Goal: Transaction & Acquisition: Register for event/course

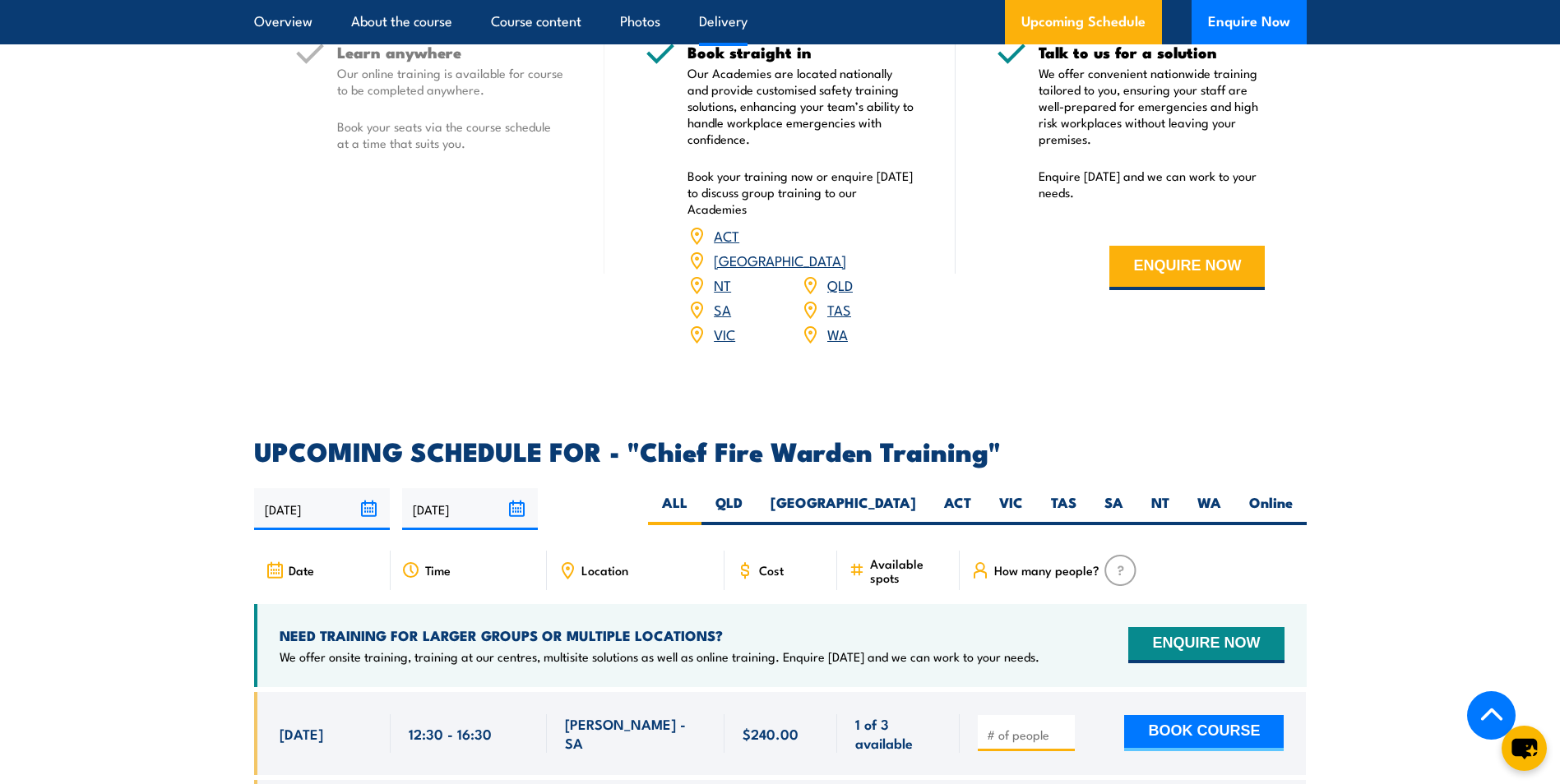
scroll to position [2548, 0]
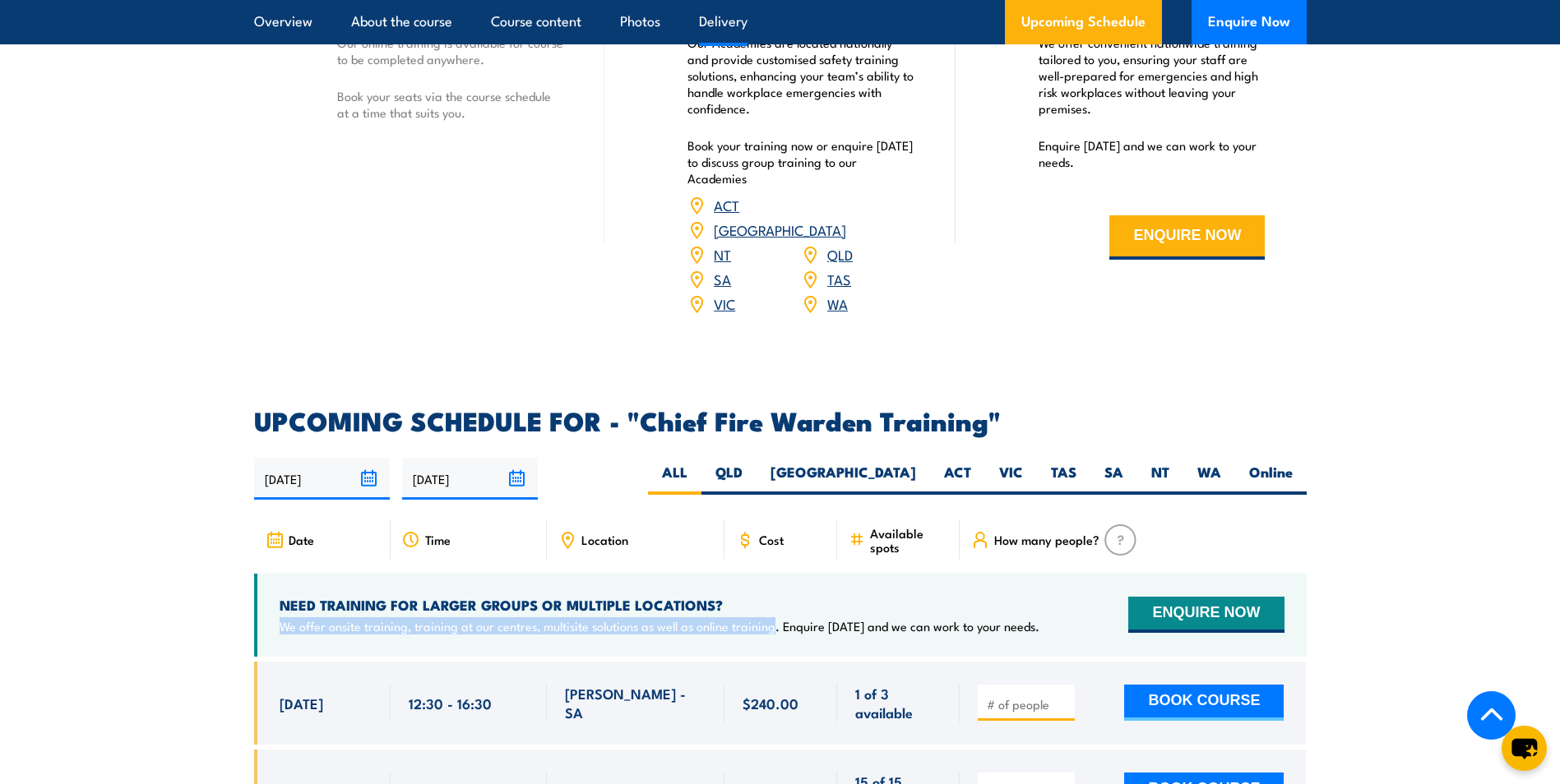
drag, startPoint x: 771, startPoint y: 604, endPoint x: 281, endPoint y: 620, distance: 490.3
click at [281, 620] on div "NEED TRAINING FOR LARGER GROUPS OR MULTIPLE LOCATIONS? We offer onsite training…" at bounding box center [780, 616] width 1052 height 83
copy p "We offer onsite training, training at our centres, multisite solutions as well …"
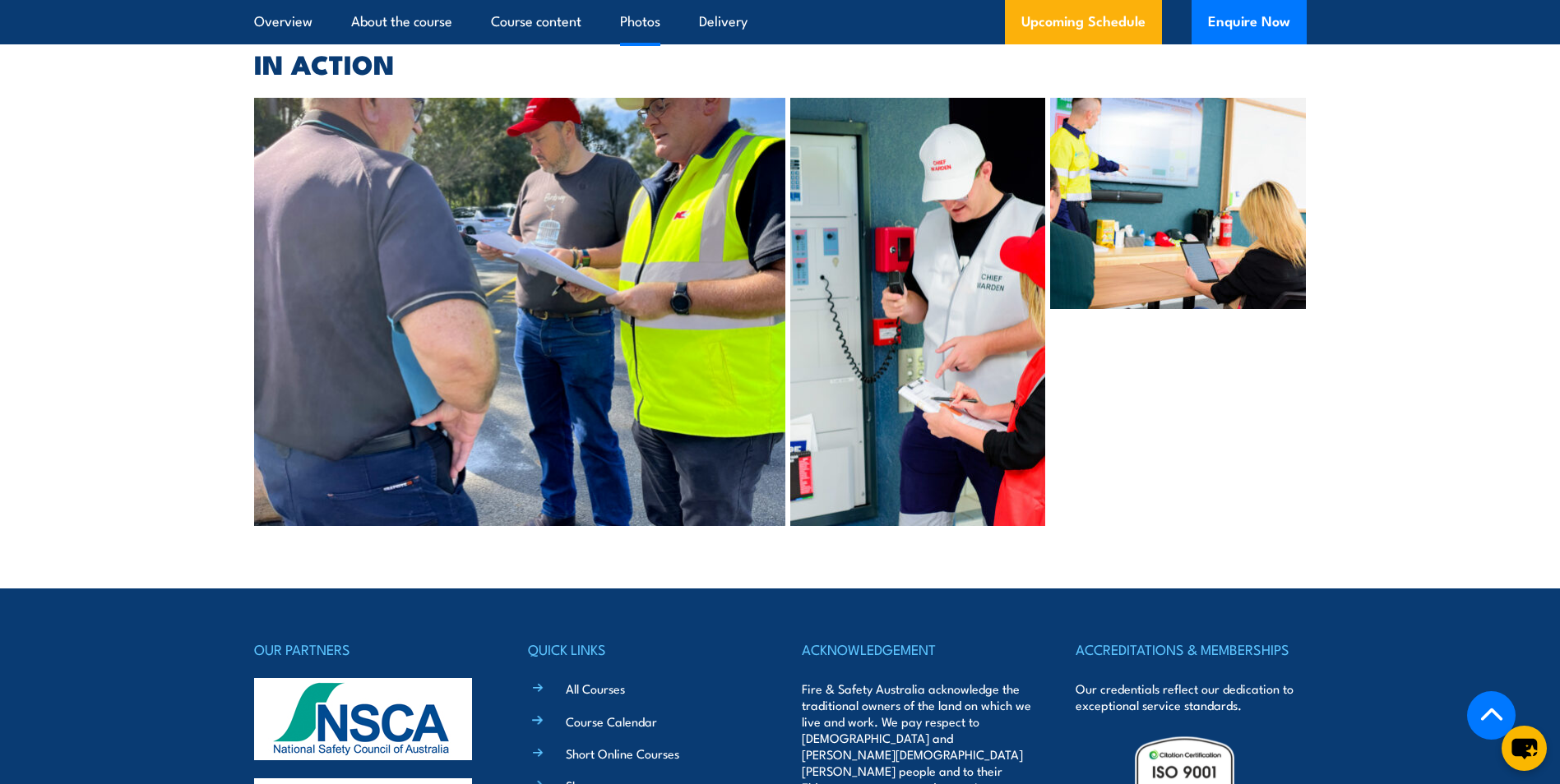
scroll to position [7812, 0]
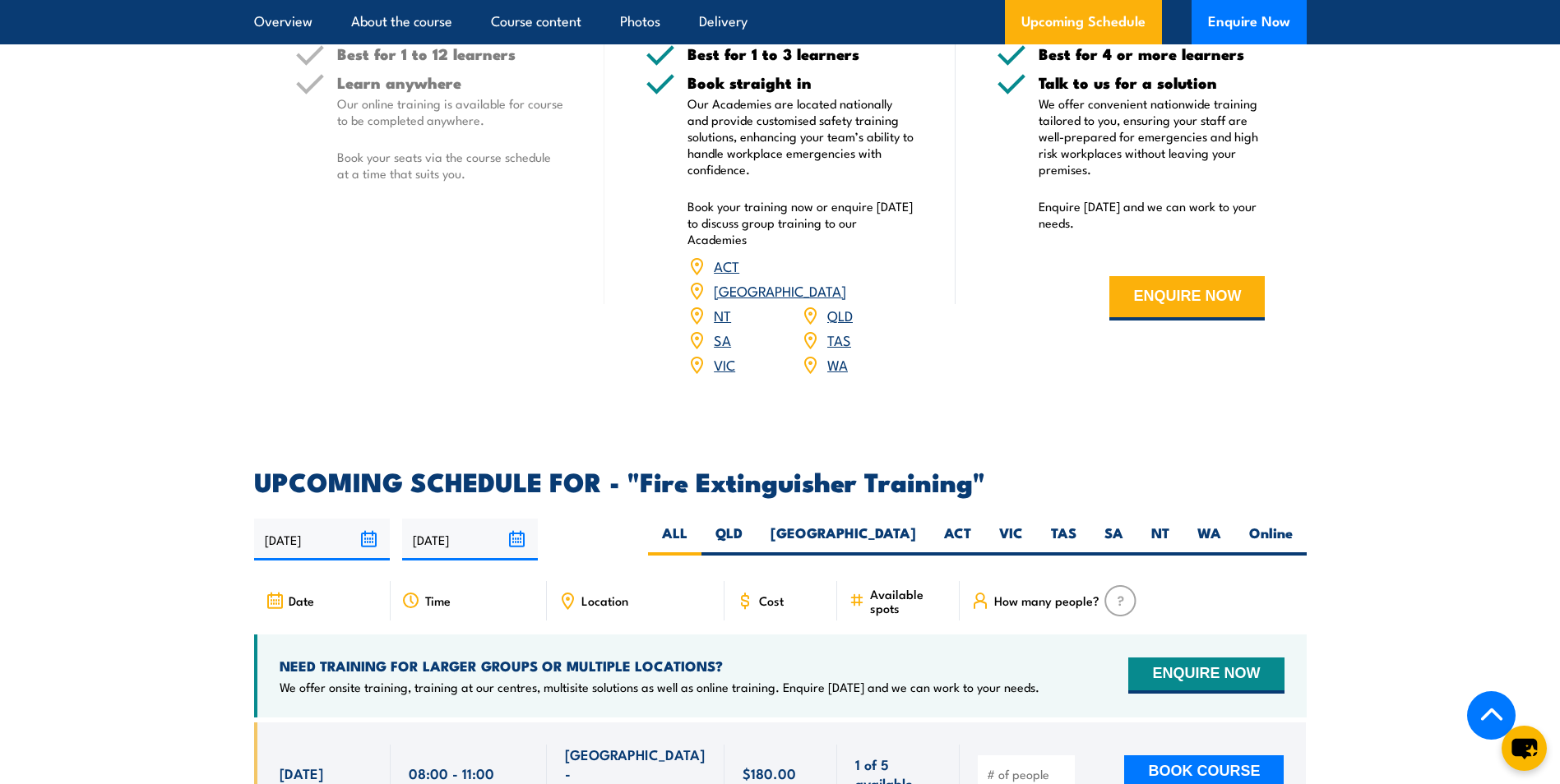
scroll to position [2219, 0]
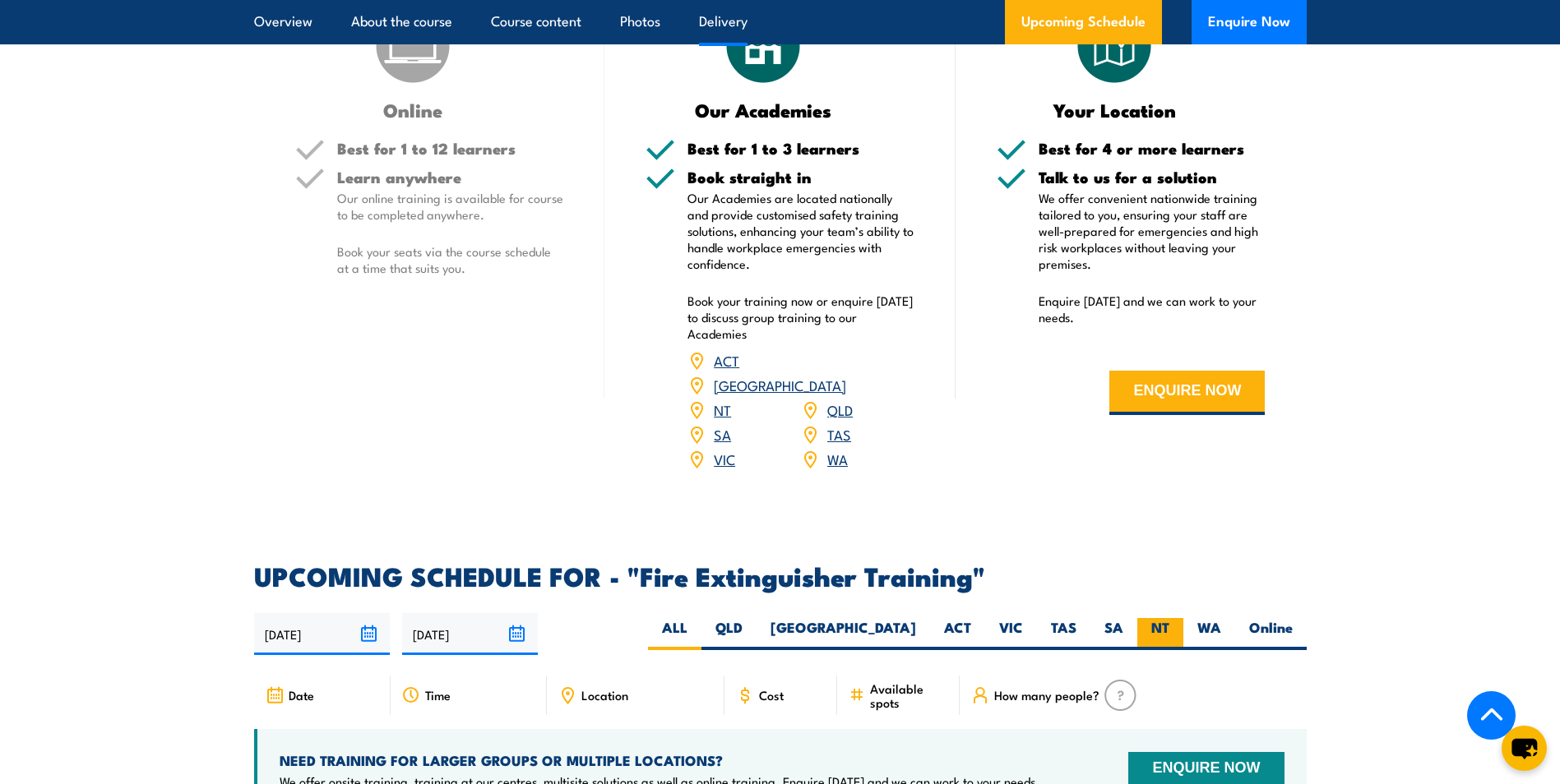
click at [1165, 619] on label "NT" at bounding box center [1160, 634] width 46 height 33
click at [1170, 619] on input "NT" at bounding box center [1175, 623] width 11 height 11
radio input "true"
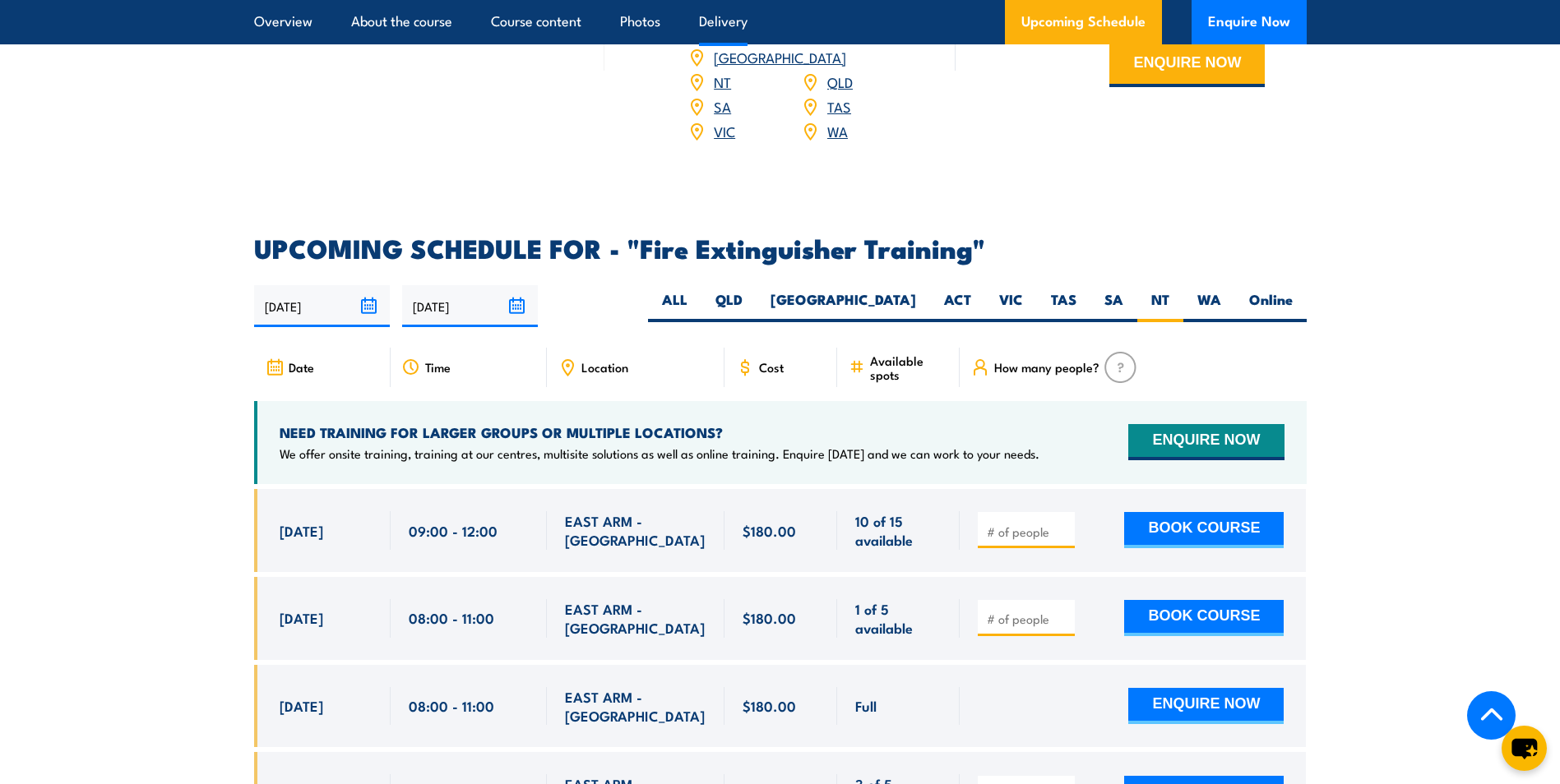
scroll to position [2548, 0]
click at [1182, 511] on button "BOOK COURSE" at bounding box center [1204, 529] width 160 height 36
type input "1"
click at [1061, 523] on input "1" at bounding box center [1027, 531] width 82 height 17
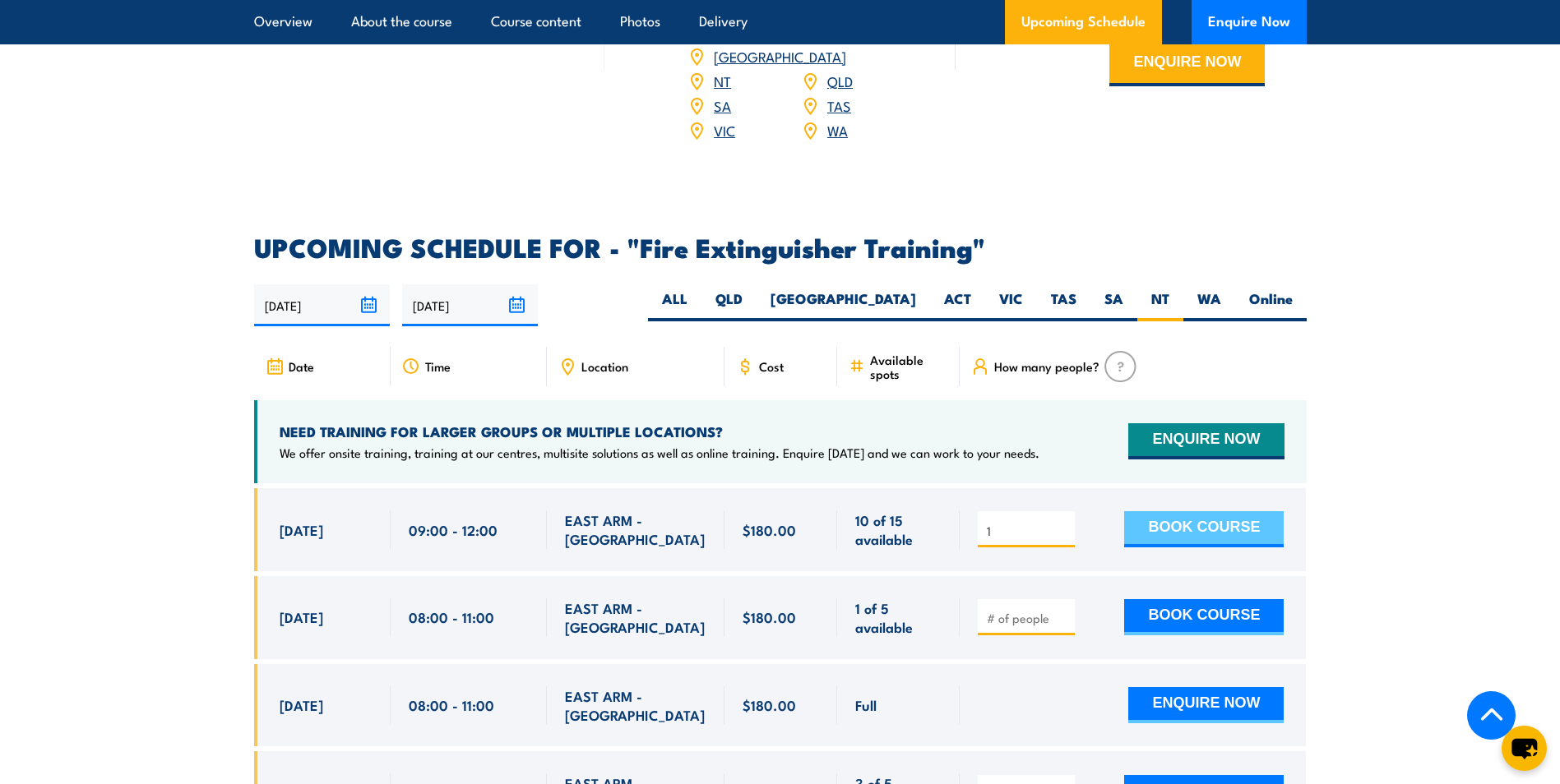
click at [1168, 511] on button "BOOK COURSE" at bounding box center [1204, 529] width 160 height 36
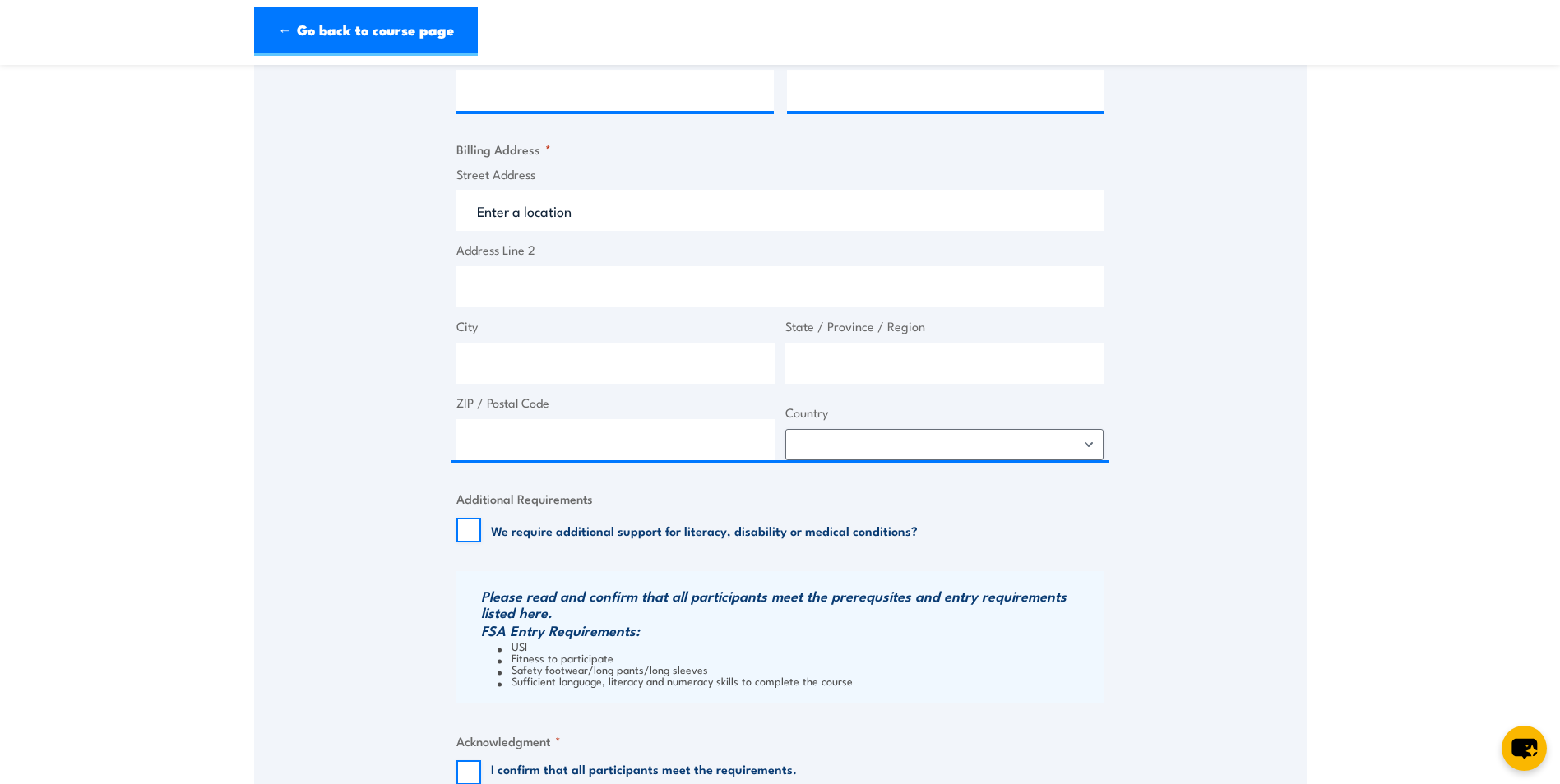
scroll to position [822, 0]
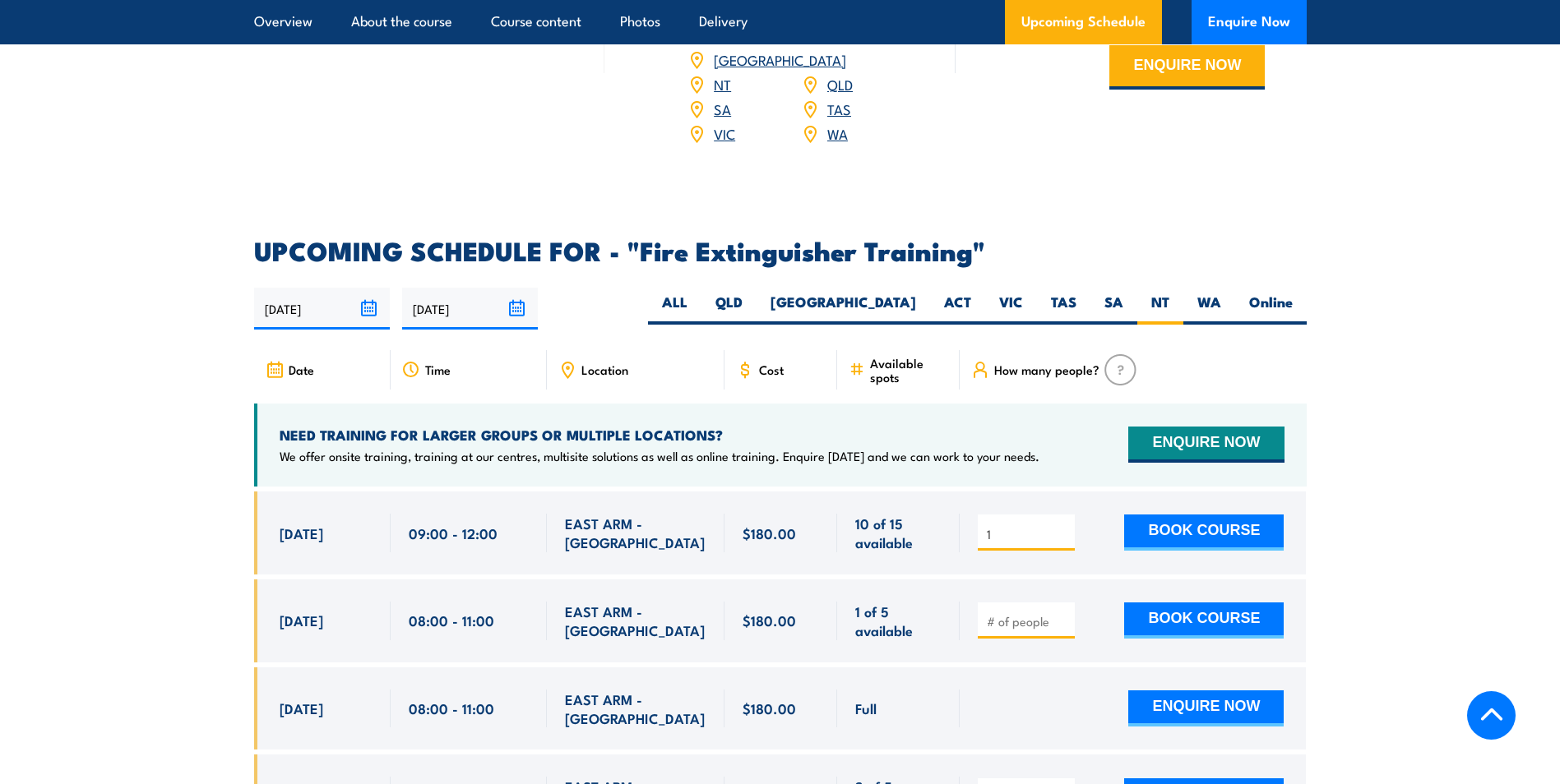
scroll to position [2548, 0]
